Goal: Find specific page/section: Find specific page/section

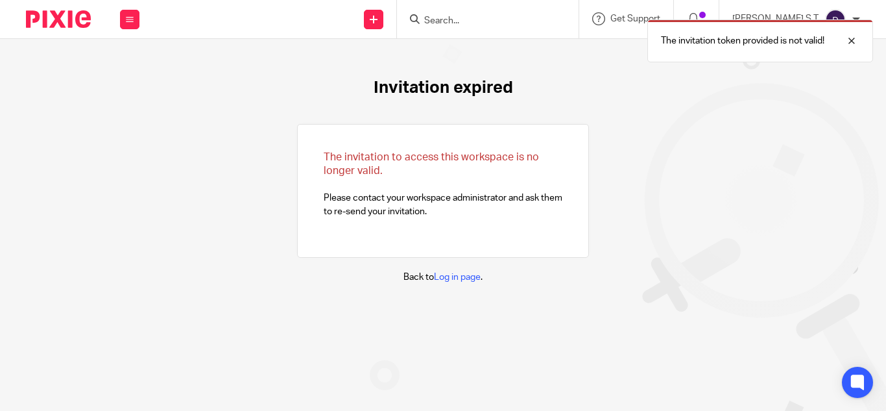
click at [530, 11] on form at bounding box center [492, 19] width 138 height 16
click at [518, 23] on div "The invitation token provided is not valid!" at bounding box center [658, 37] width 430 height 49
click at [486, 21] on div "The invitation token provided is not valid!" at bounding box center [658, 37] width 430 height 49
click at [471, 17] on div "The invitation token provided is not valid!" at bounding box center [658, 37] width 430 height 49
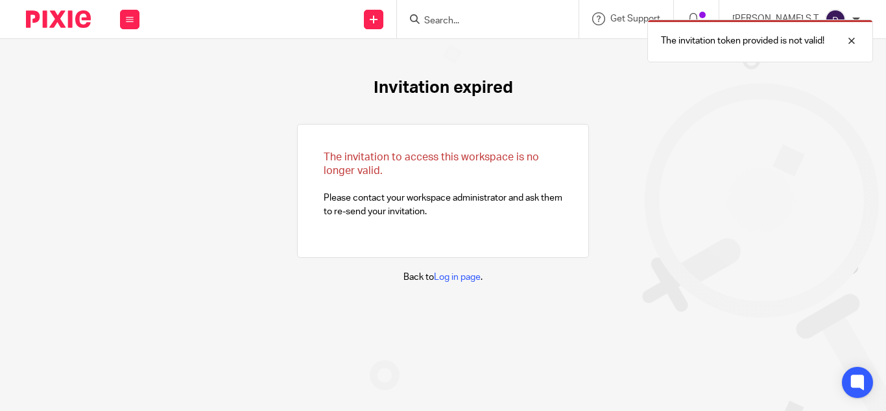
click at [473, 20] on div "The invitation token provided is not valid!" at bounding box center [658, 37] width 430 height 49
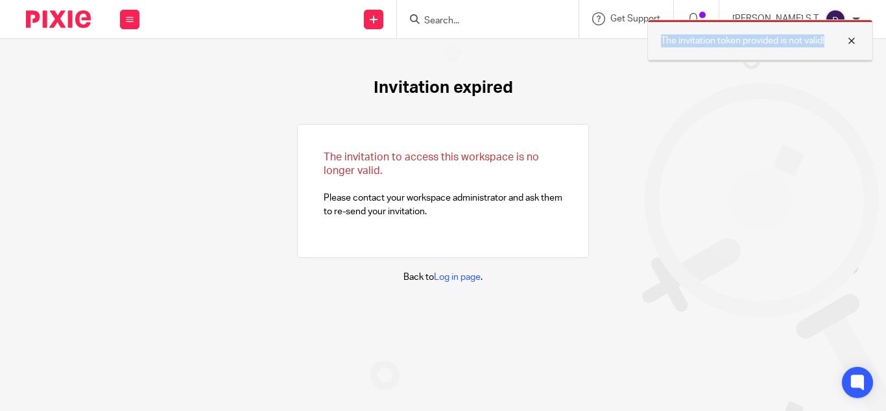
click at [859, 42] on div at bounding box center [841, 41] width 35 height 16
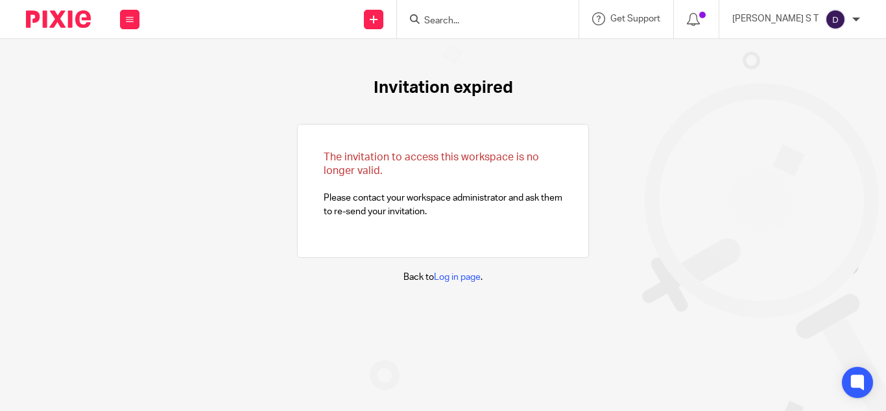
click at [507, 19] on input "Search" at bounding box center [481, 22] width 117 height 12
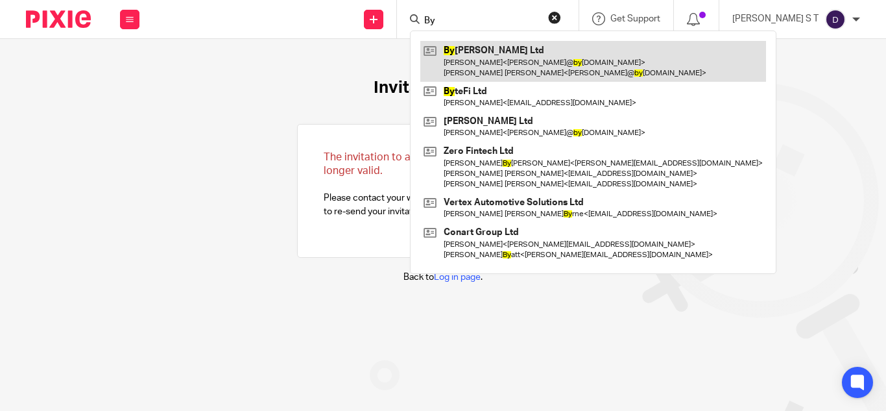
type input "By"
click at [514, 57] on link at bounding box center [593, 61] width 346 height 40
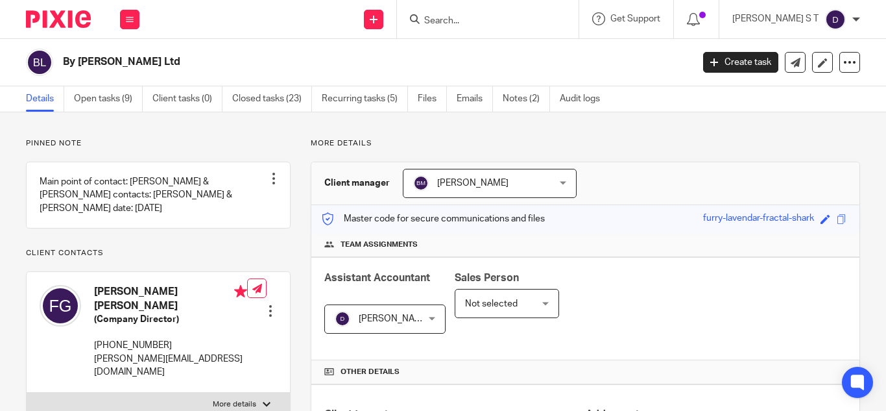
scroll to position [521, 0]
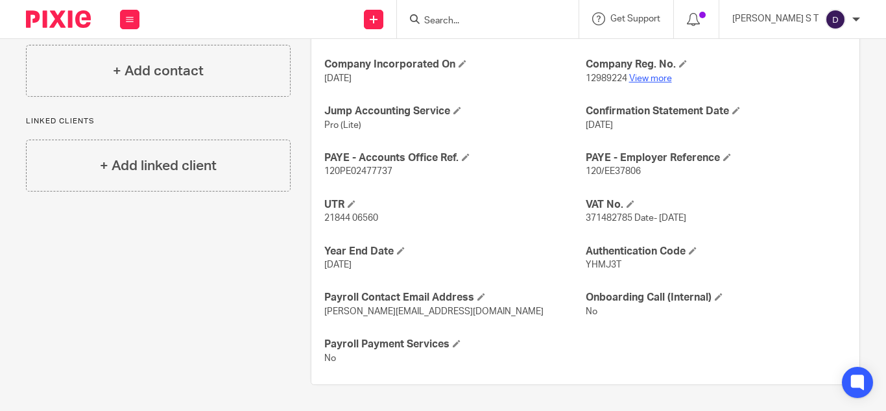
click at [636, 80] on link "View more" at bounding box center [650, 78] width 43 height 9
